Goal: Navigation & Orientation: Find specific page/section

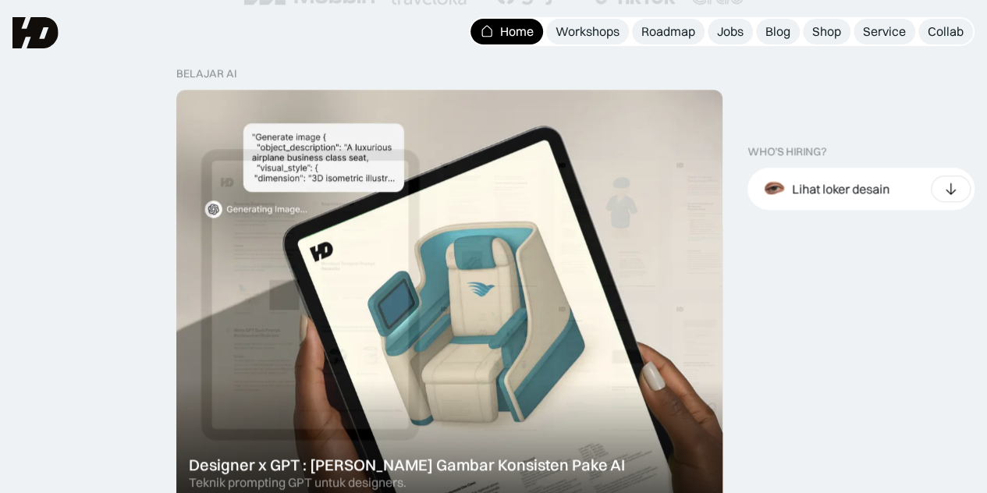
scroll to position [439, 0]
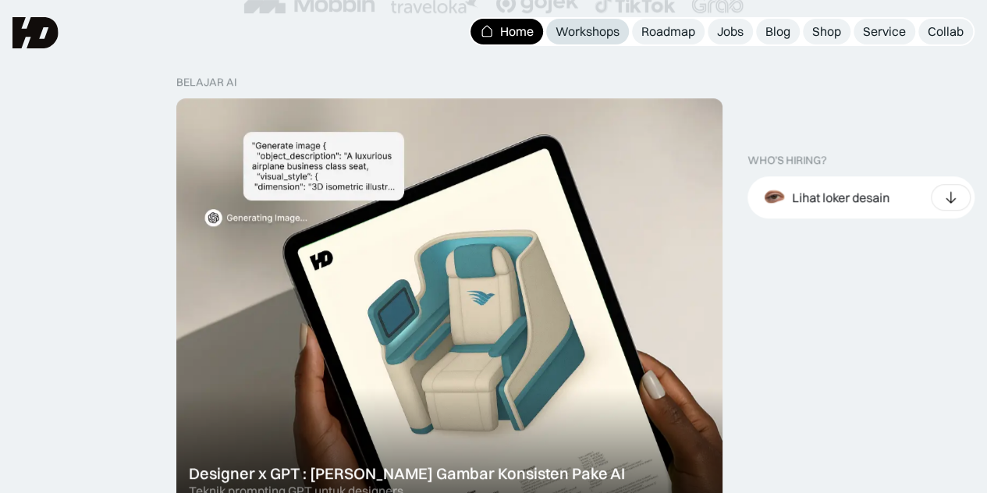
click at [570, 34] on div "Workshops" at bounding box center [588, 31] width 64 height 16
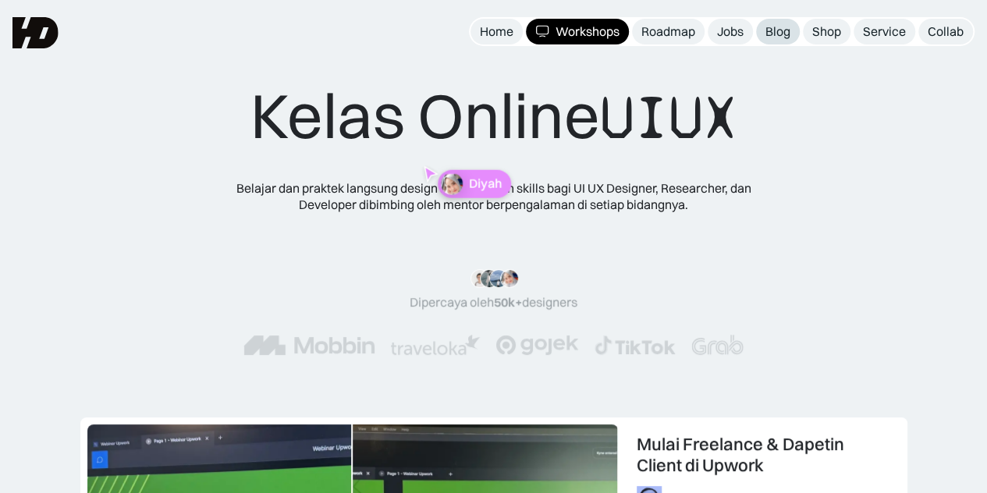
click at [784, 27] on div "Blog" at bounding box center [778, 31] width 25 height 16
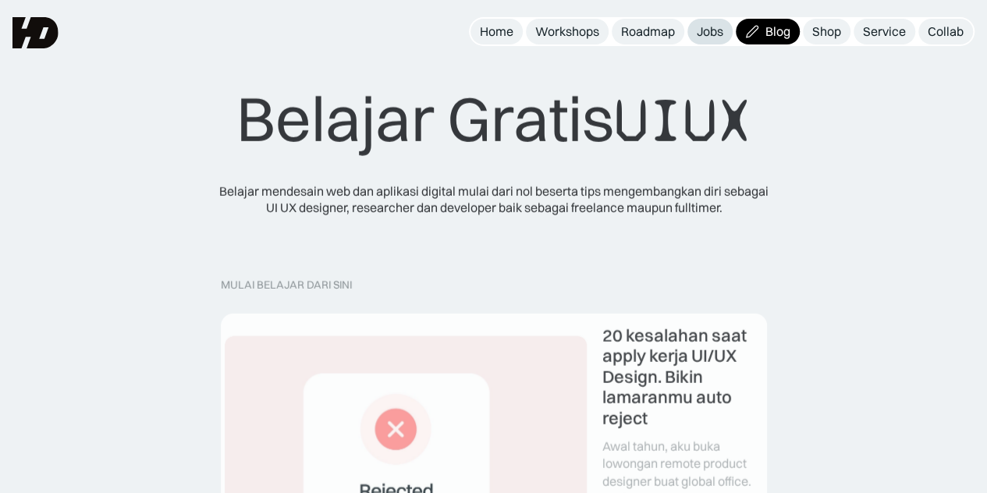
click at [692, 33] on link "Jobs" at bounding box center [710, 32] width 45 height 26
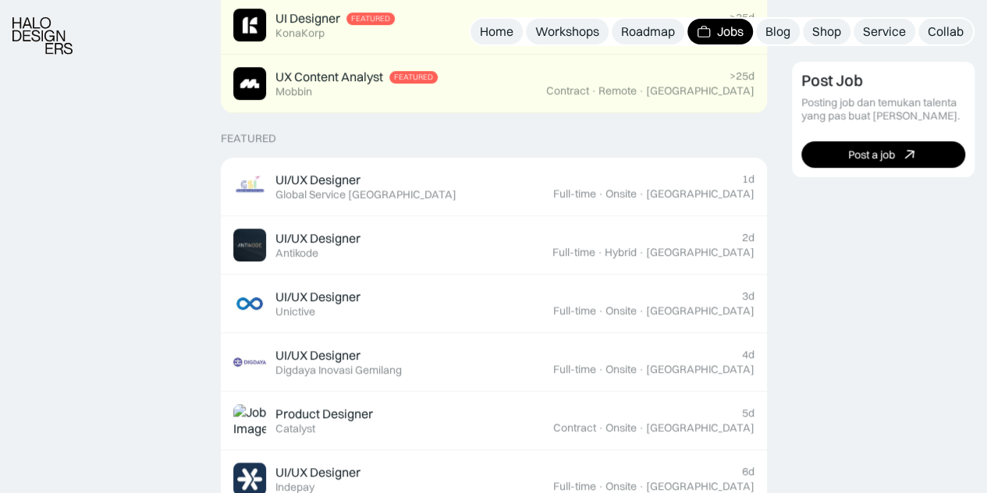
scroll to position [513, 0]
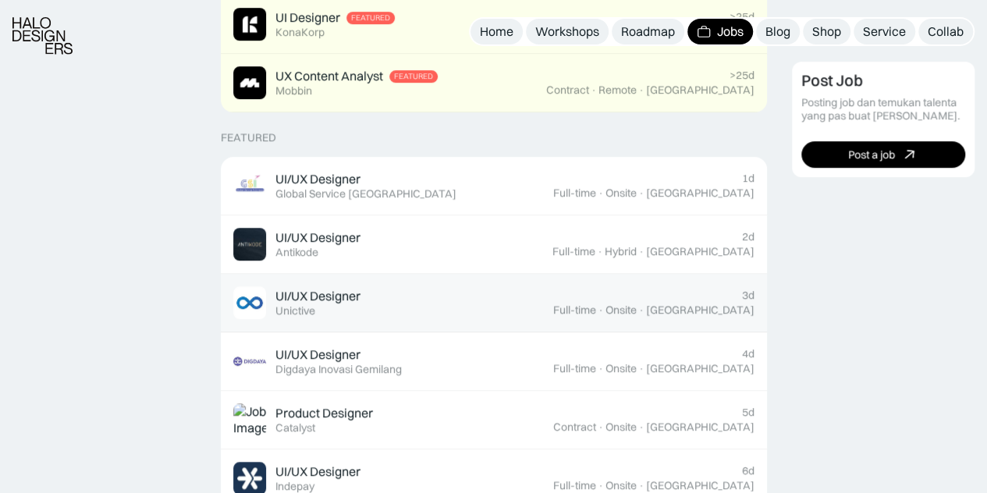
click at [437, 297] on div "UI/UX Designer Featured Unictive" at bounding box center [393, 302] width 320 height 33
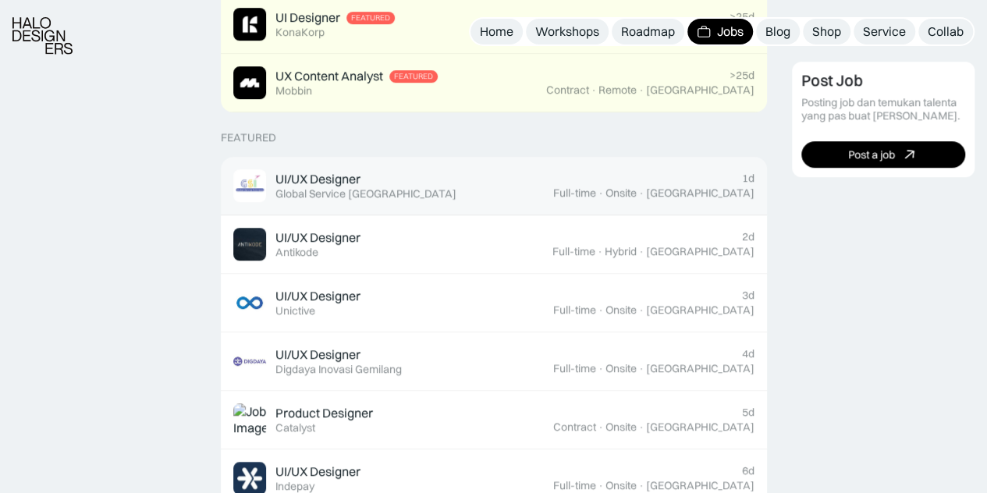
click at [304, 196] on div "Global Service [GEOGRAPHIC_DATA]" at bounding box center [366, 193] width 181 height 13
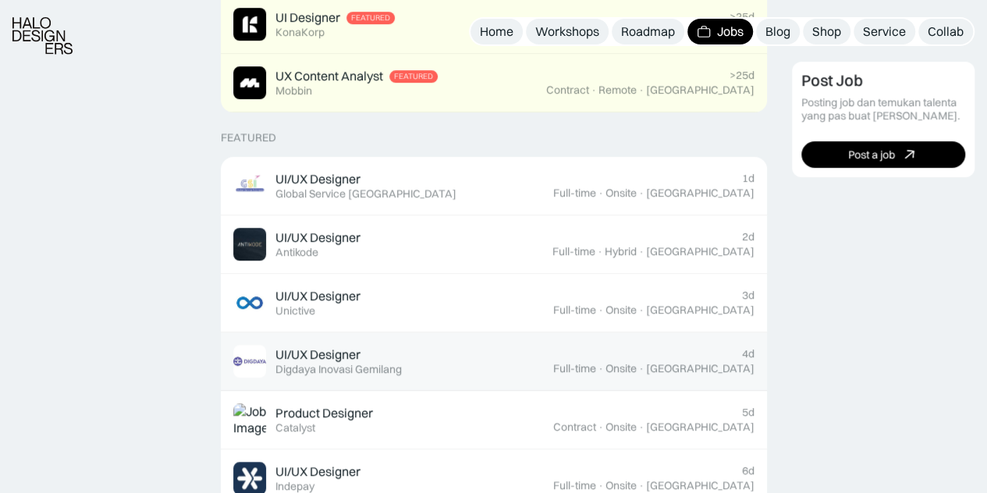
click at [317, 363] on div "Digdaya Inovasi Gemilang" at bounding box center [339, 369] width 126 height 13
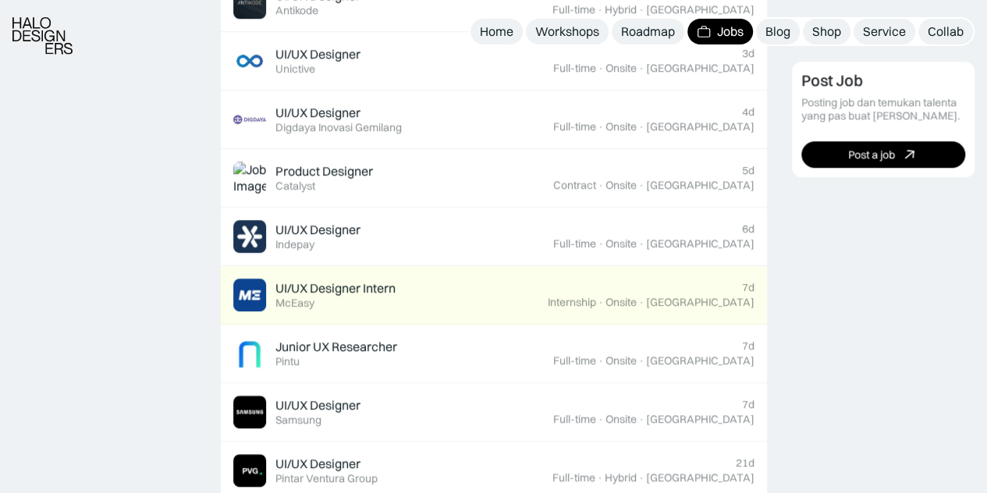
scroll to position [758, 0]
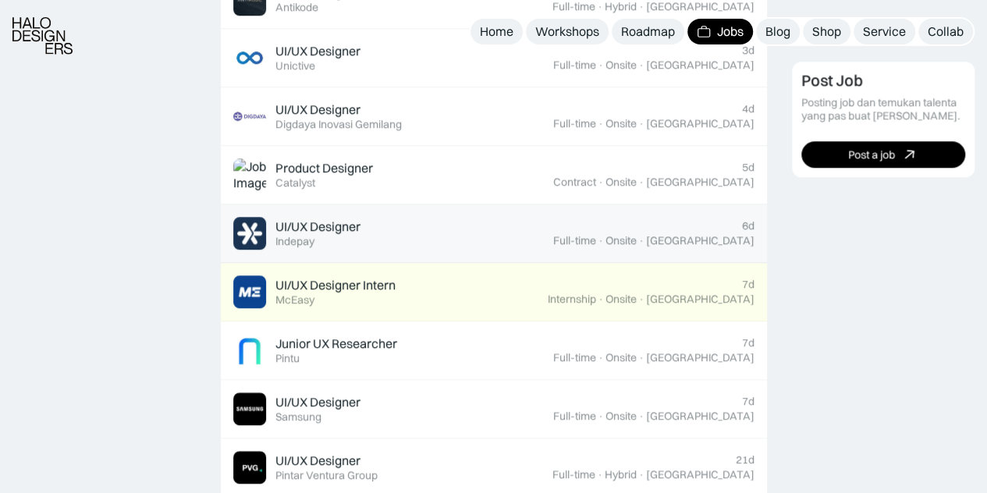
click at [384, 221] on div "UI/UX Designer Featured Indepay" at bounding box center [393, 233] width 320 height 33
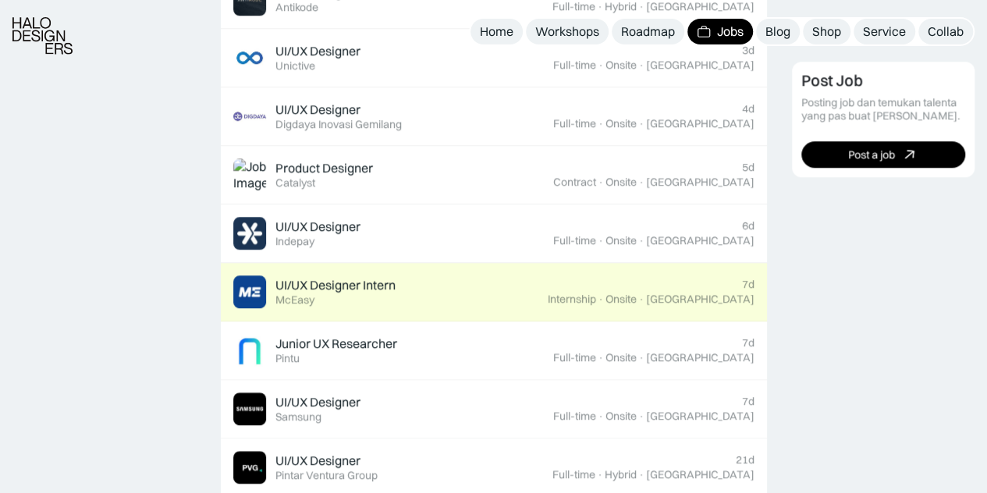
click at [311, 279] on div "UI/UX Designer Intern" at bounding box center [336, 285] width 120 height 16
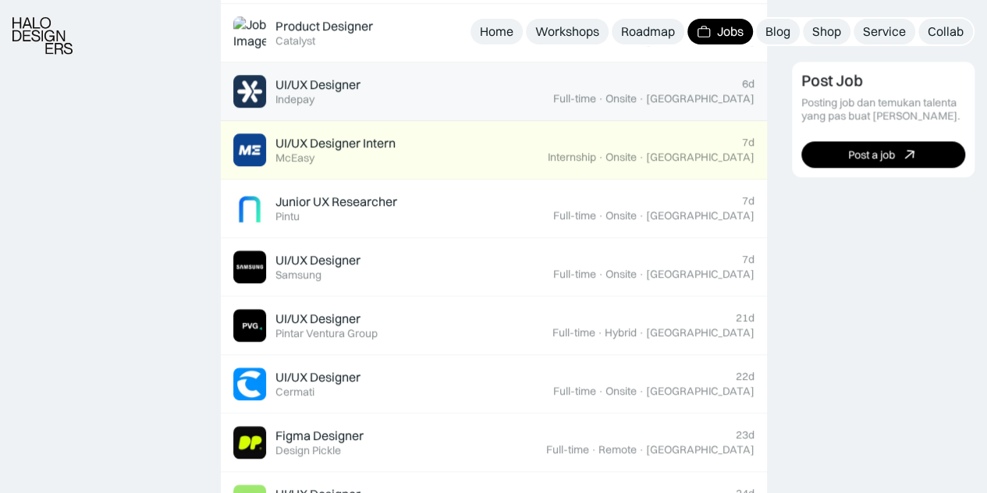
scroll to position [901, 0]
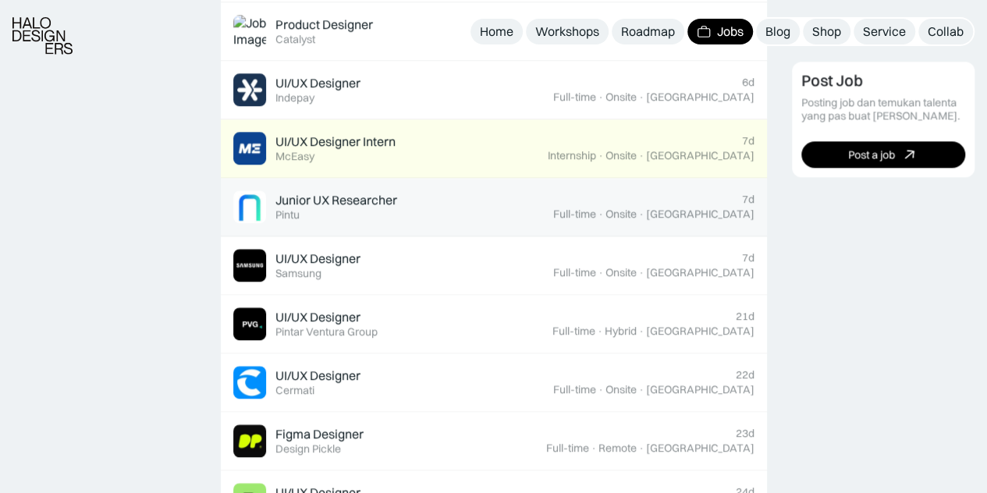
click at [342, 195] on div "Junior UX Researcher" at bounding box center [337, 200] width 122 height 16
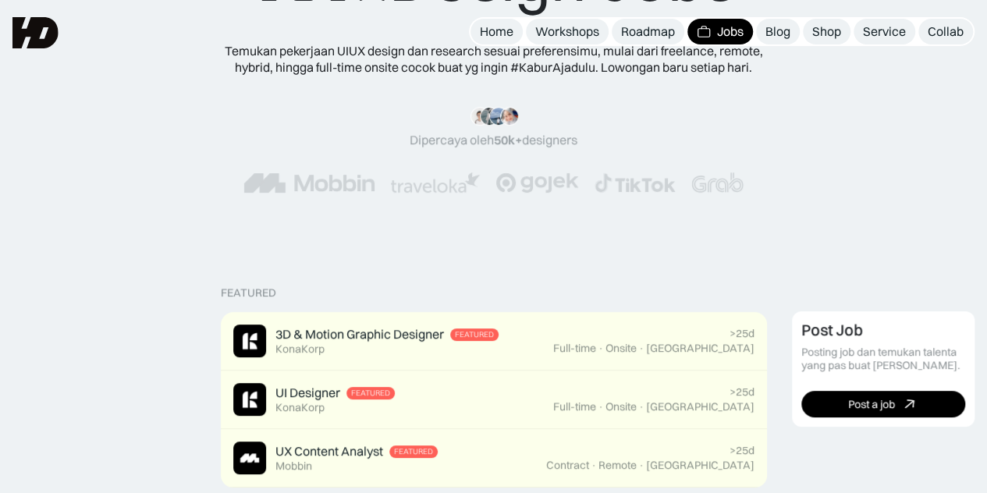
scroll to position [0, 0]
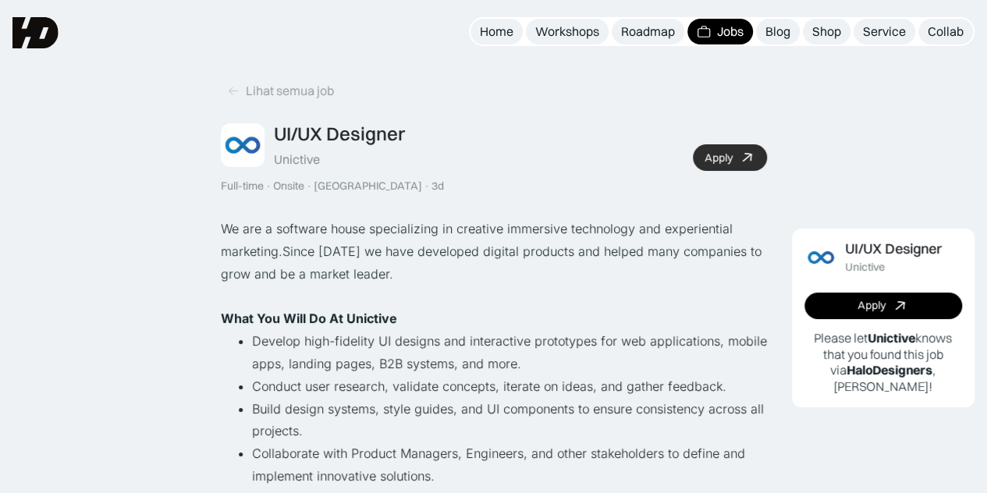
click at [717, 152] on div "Apply" at bounding box center [719, 157] width 28 height 13
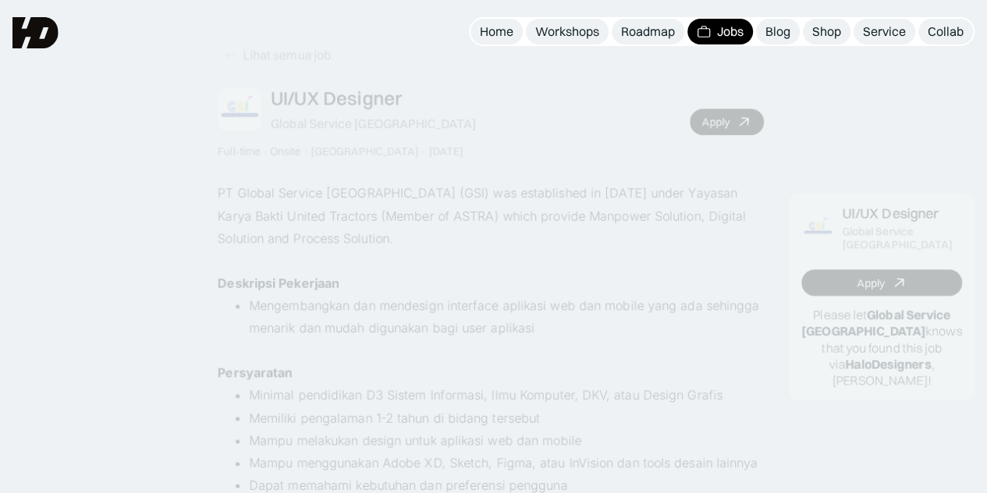
scroll to position [61, 0]
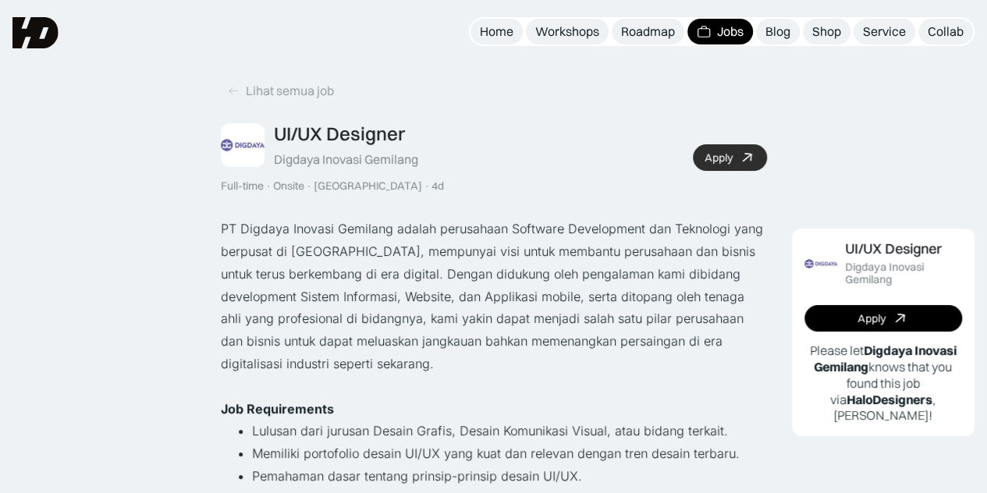
click at [709, 151] on div "Apply" at bounding box center [719, 157] width 28 height 13
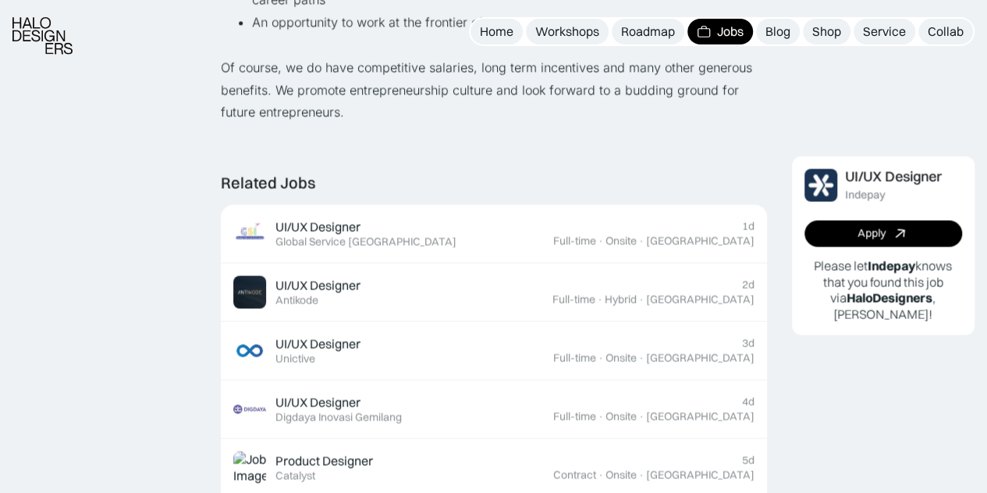
scroll to position [1309, 0]
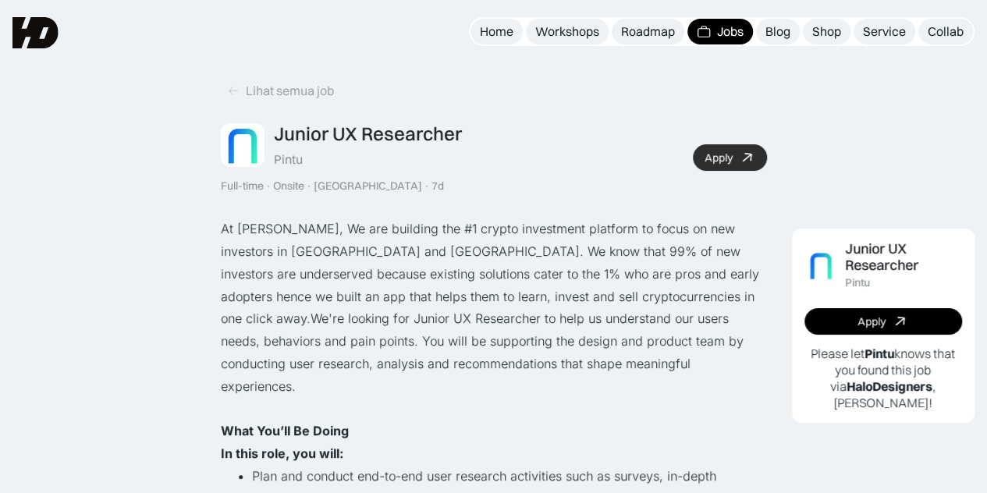
click at [723, 158] on div "Apply" at bounding box center [719, 157] width 28 height 13
